Goal: Information Seeking & Learning: Check status

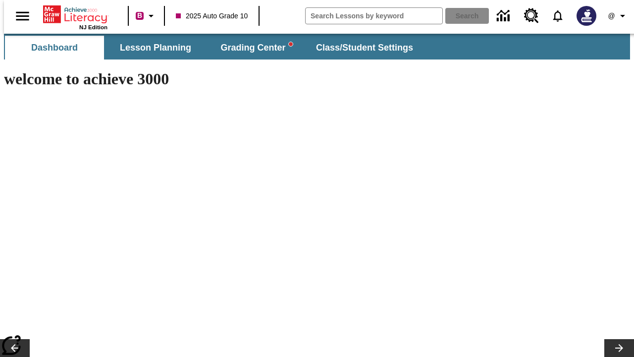
type input "-1"
click at [617, 16] on icon "Profile/Settings" at bounding box center [623, 16] width 12 height 12
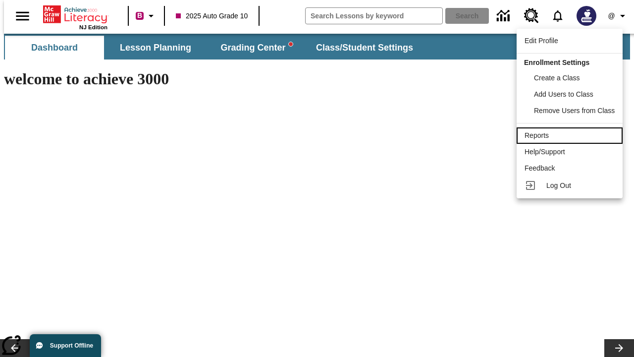
click at [571, 135] on div "Reports" at bounding box center [570, 135] width 90 height 10
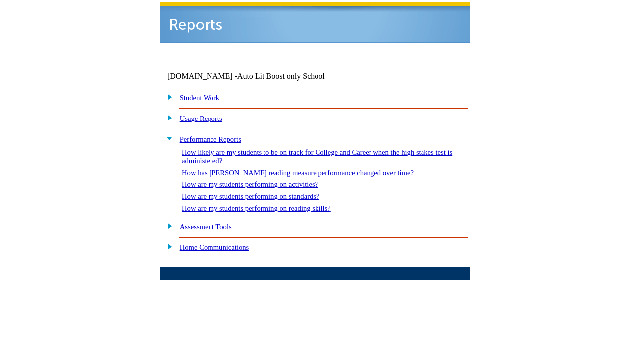
click at [266, 204] on link "How are my students performing on reading skills?" at bounding box center [256, 208] width 149 height 8
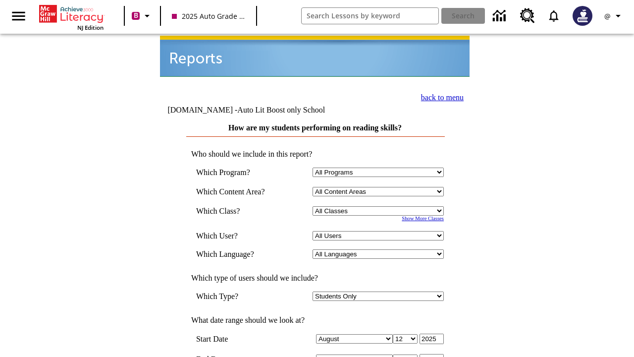
select select "4"
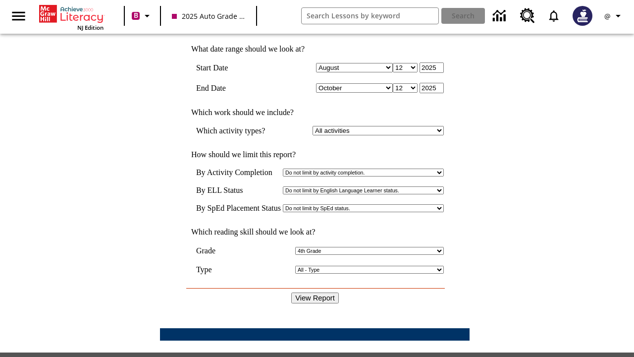
scroll to position [271, 0]
click at [614, 16] on icon "Profile/Settings" at bounding box center [618, 16] width 12 height 12
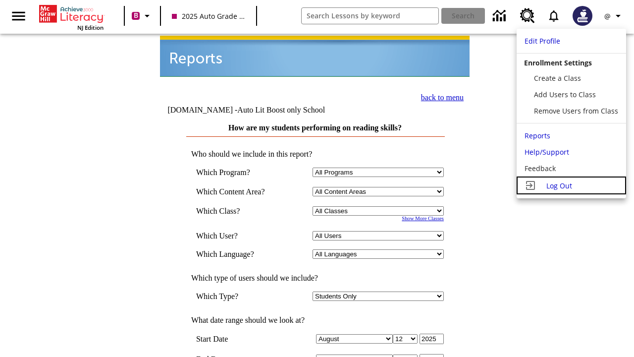
click at [571, 185] on span "Log Out" at bounding box center [559, 185] width 26 height 9
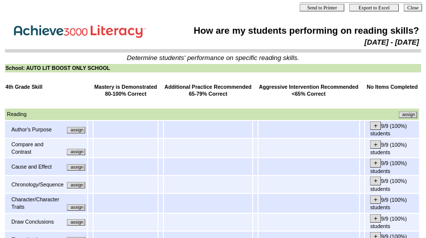
click at [80, 132] on input "assign" at bounding box center [76, 130] width 18 height 6
